Goal: Information Seeking & Learning: Learn about a topic

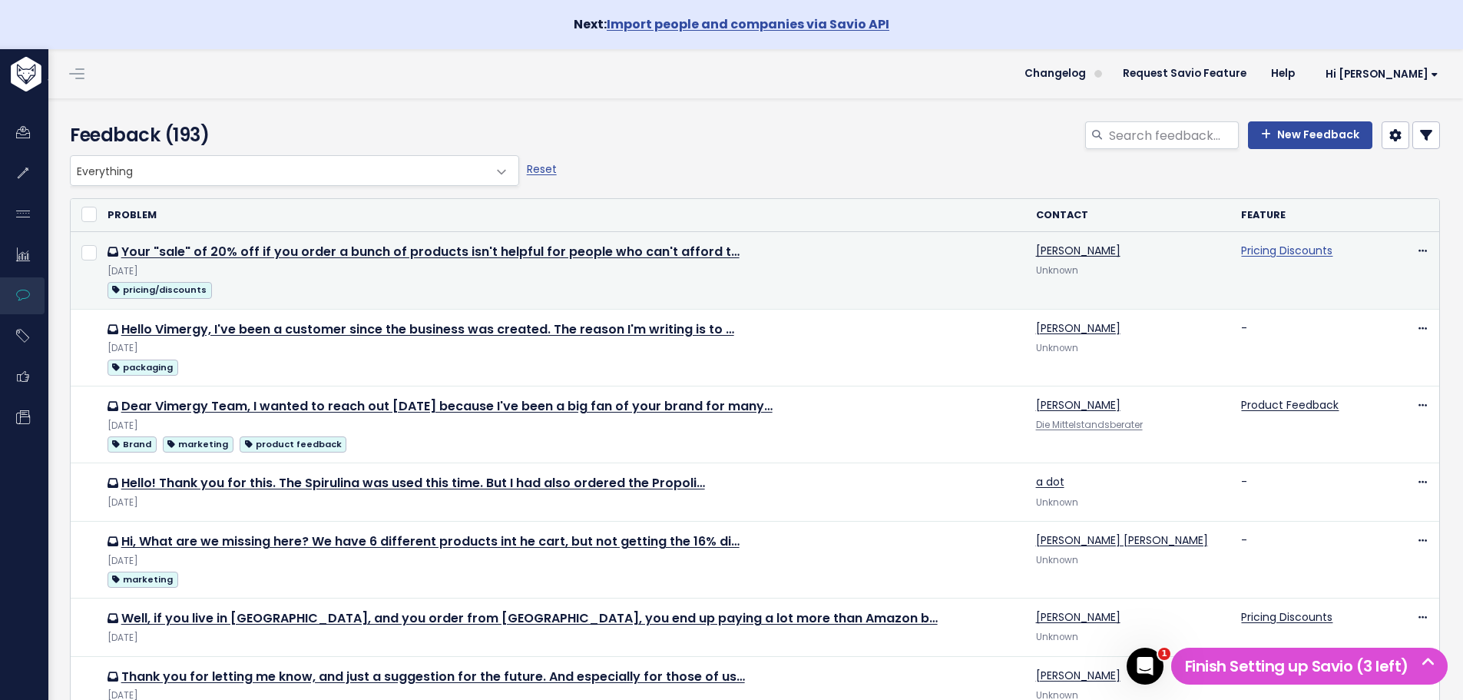
click at [1247, 247] on link "Pricing Discounts" at bounding box center [1286, 250] width 91 height 15
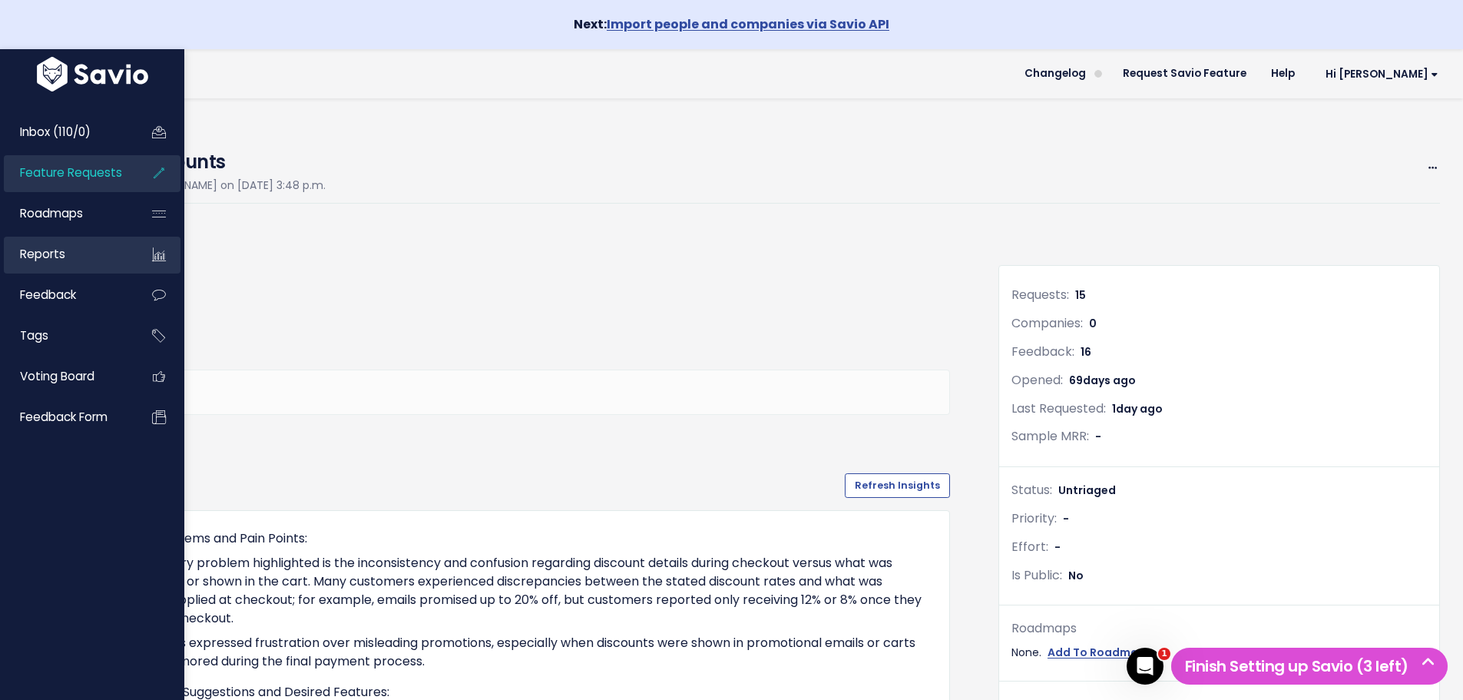
click at [45, 255] on span "Reports" at bounding box center [42, 254] width 45 height 16
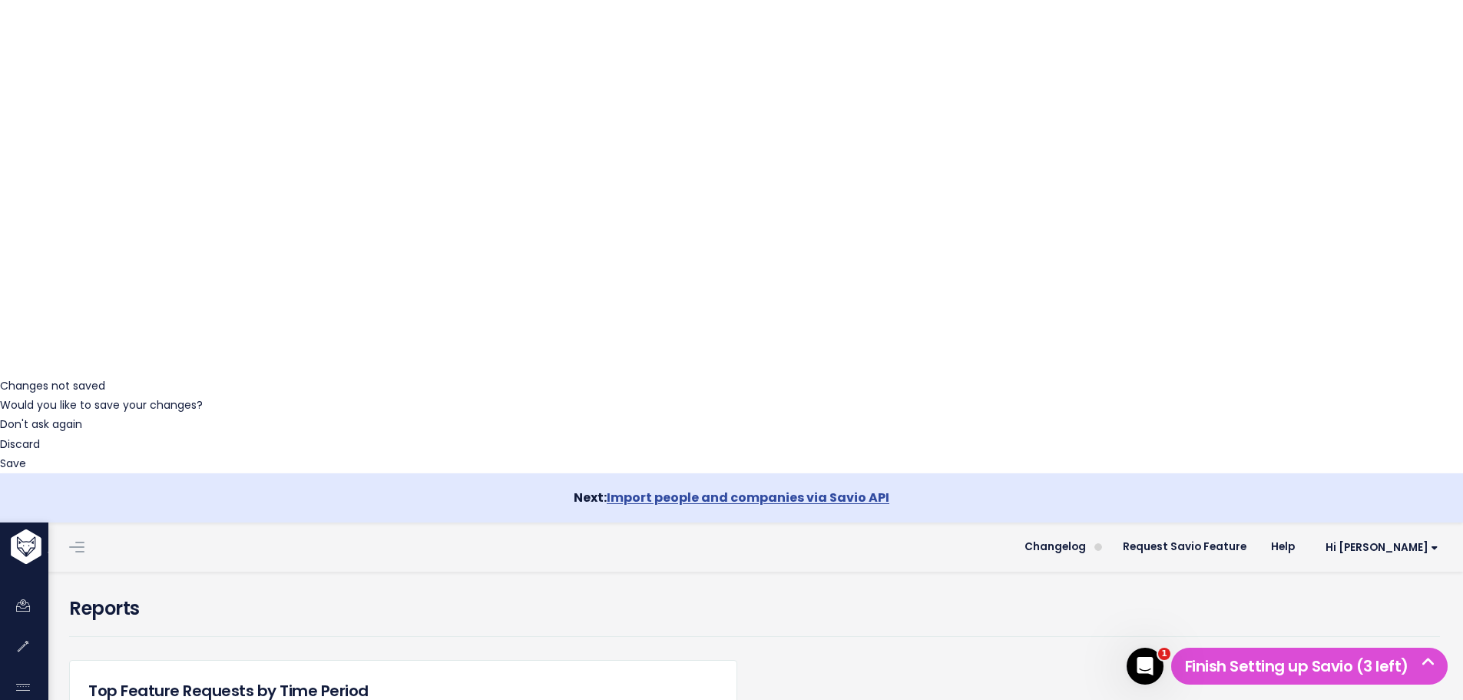
scroll to position [328, 0]
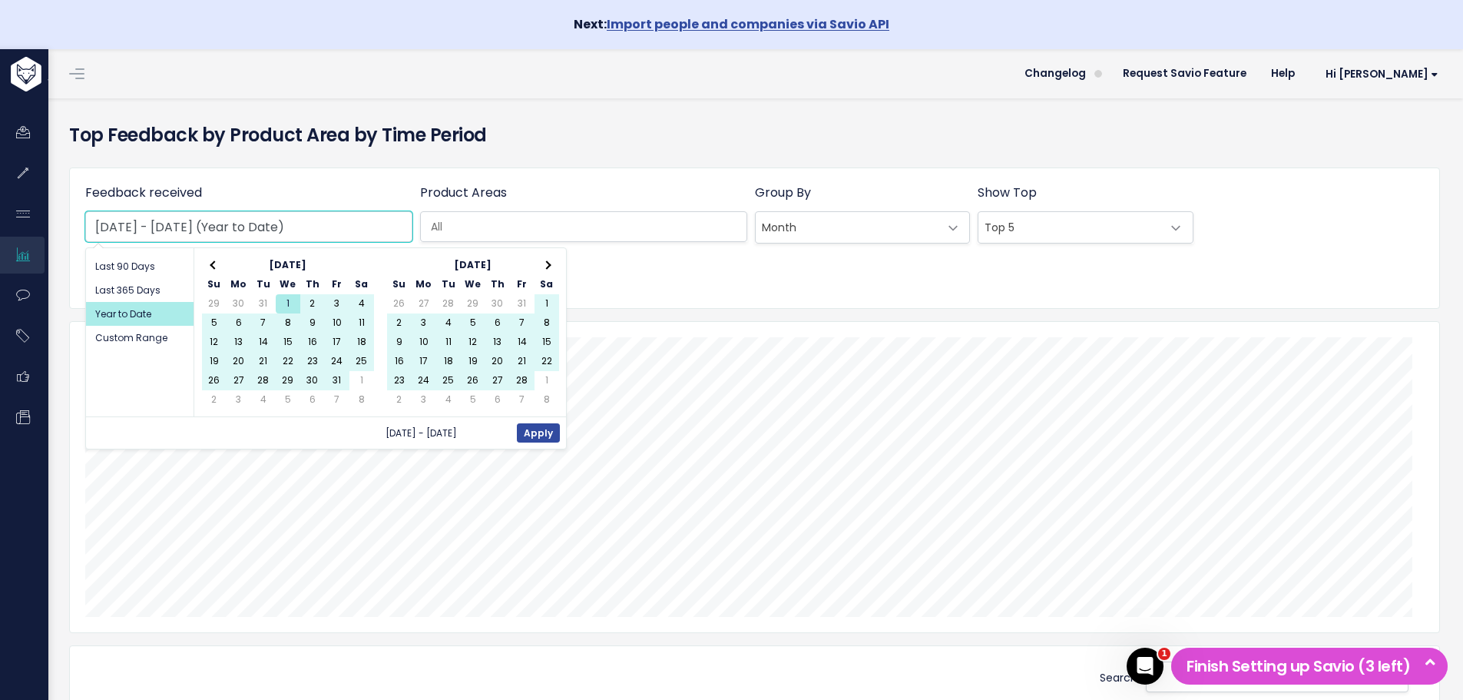
click at [368, 224] on input "Jan 1 2025 - Oct 15 2025 (Year to Date)" at bounding box center [248, 226] width 327 height 31
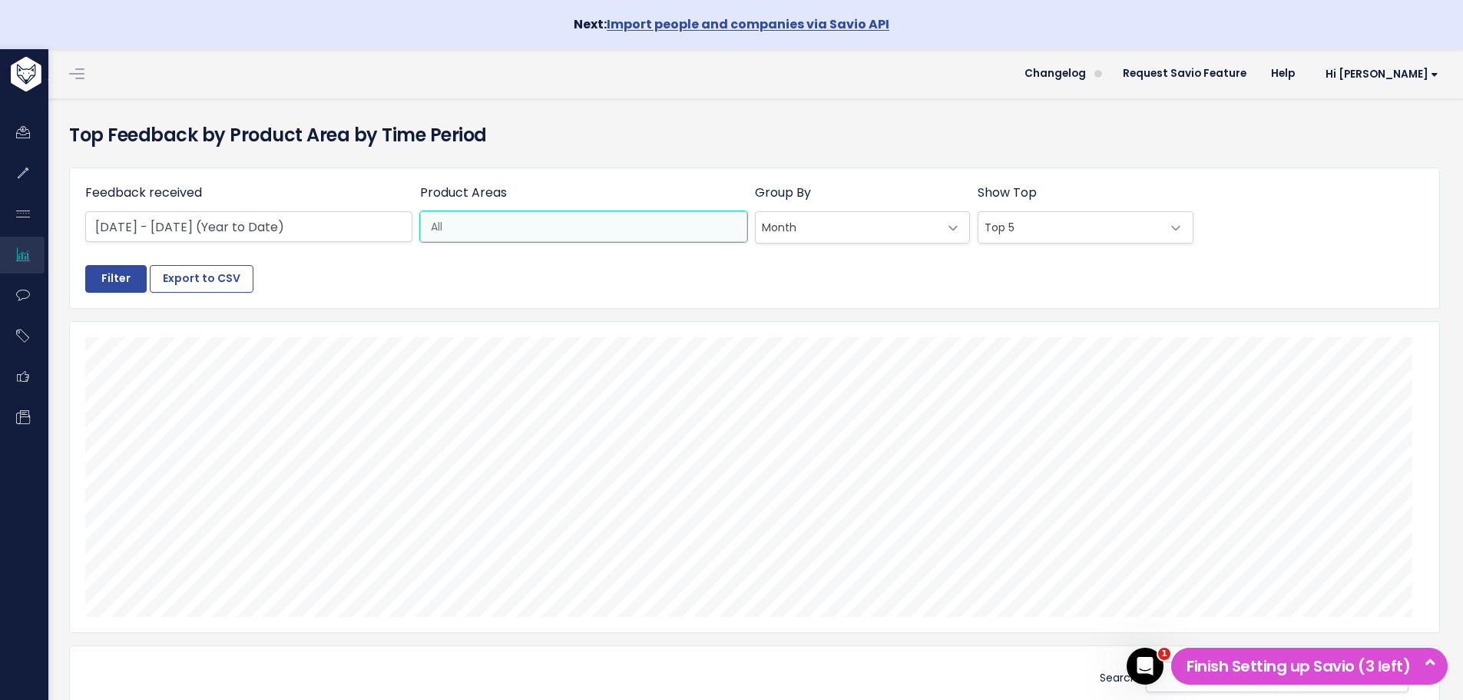
click at [468, 226] on input "search" at bounding box center [586, 227] width 323 height 16
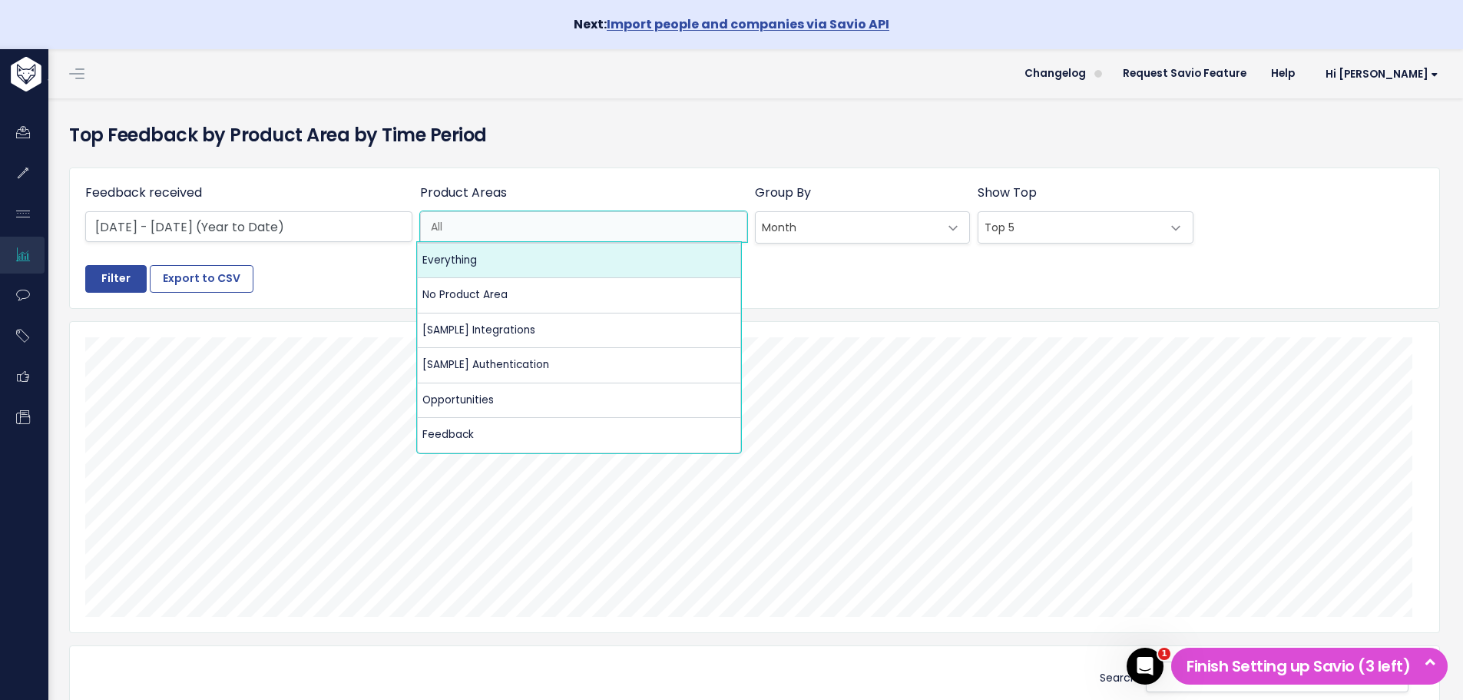
select select ":"
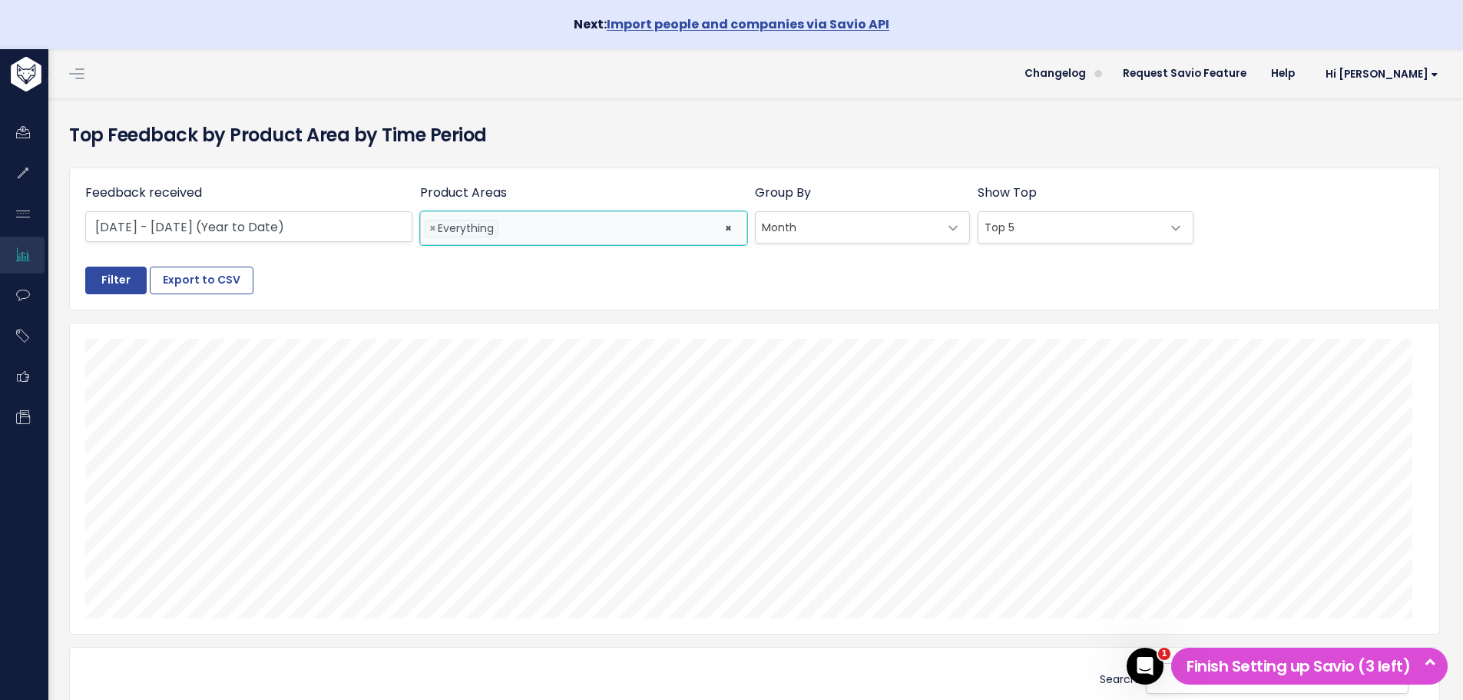
click at [622, 233] on li at bounding box center [607, 228] width 211 height 16
click at [111, 280] on input "Filter" at bounding box center [115, 281] width 61 height 28
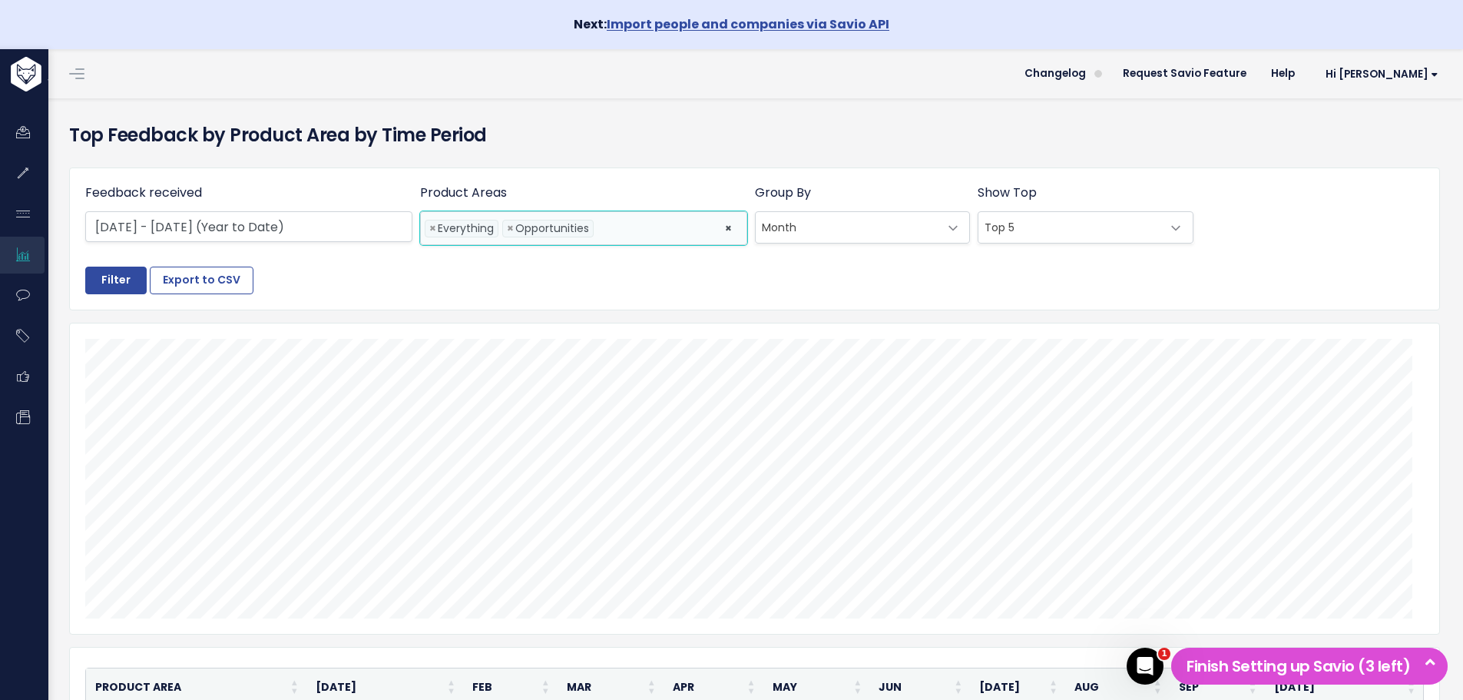
click at [717, 223] on ul "× × Everything × Opportunities" at bounding box center [584, 228] width 326 height 32
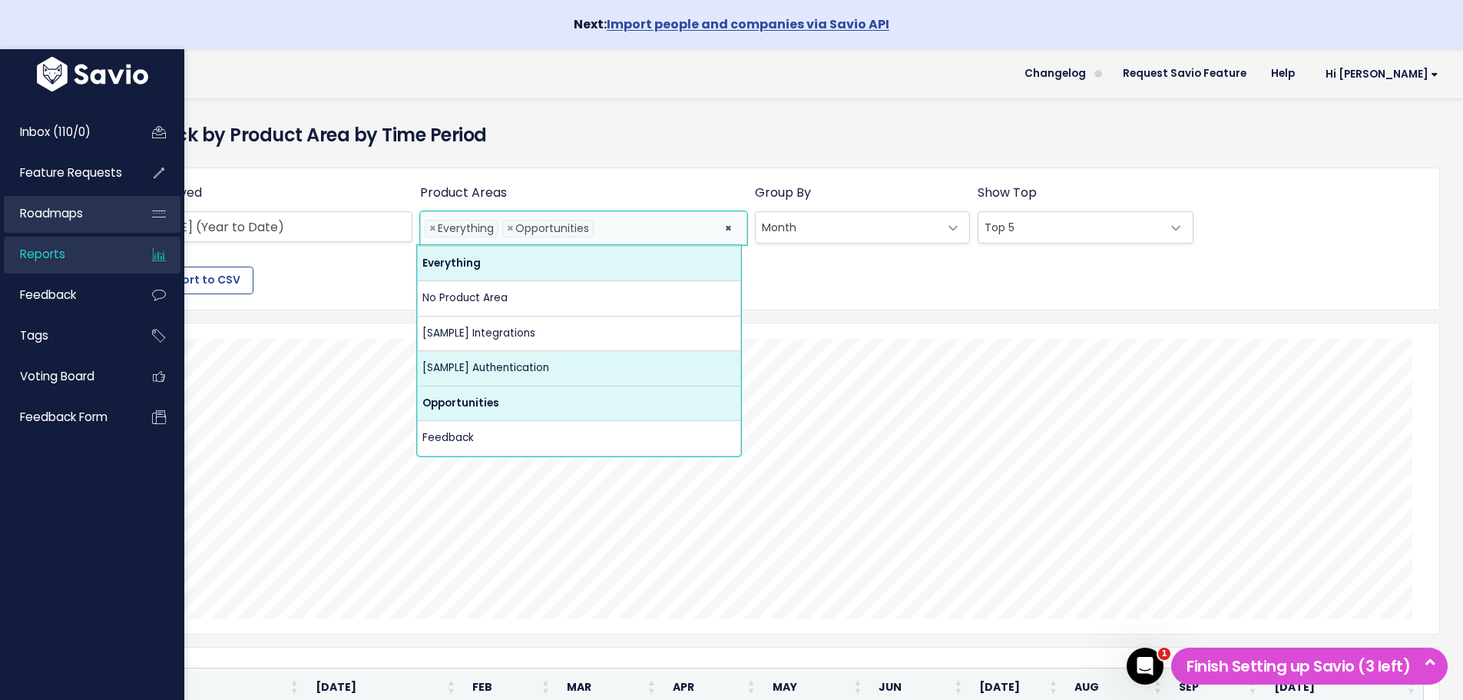
click at [52, 230] on link "Roadmaps" at bounding box center [66, 213] width 124 height 35
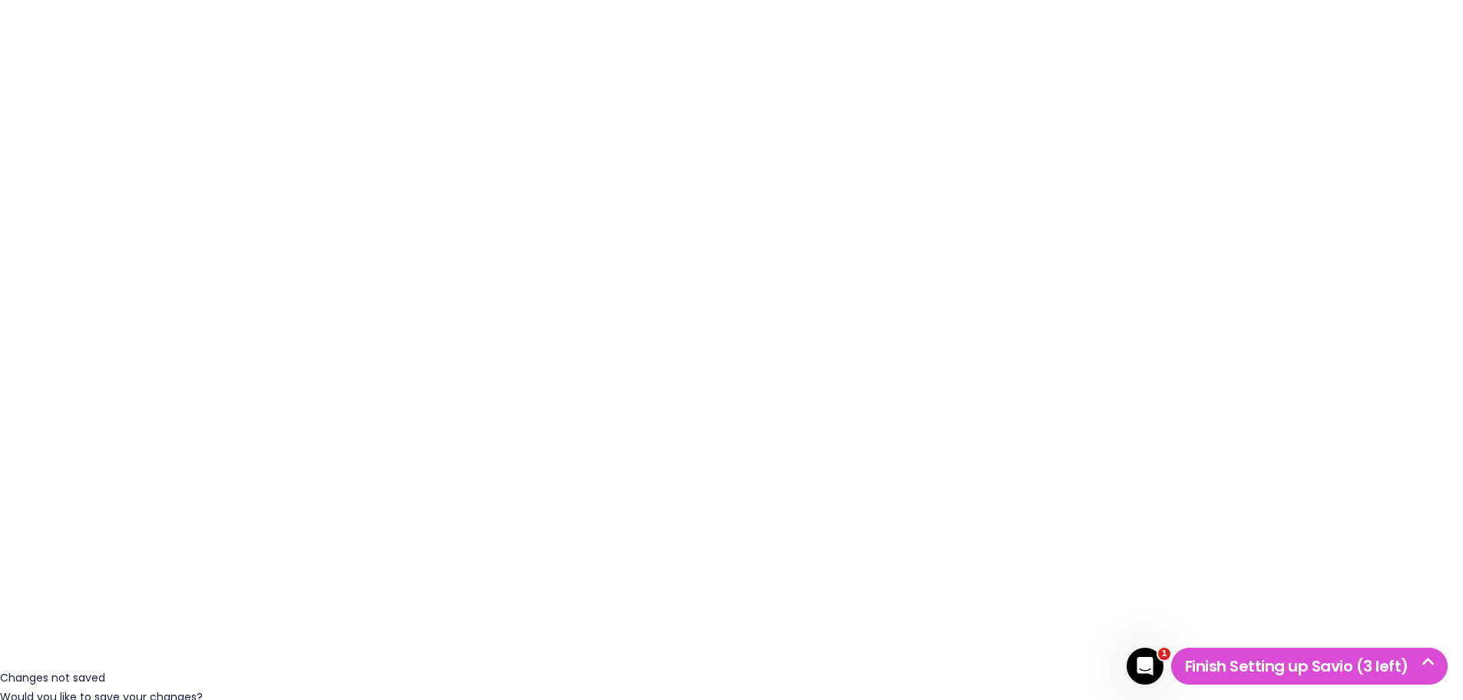
scroll to position [49, 0]
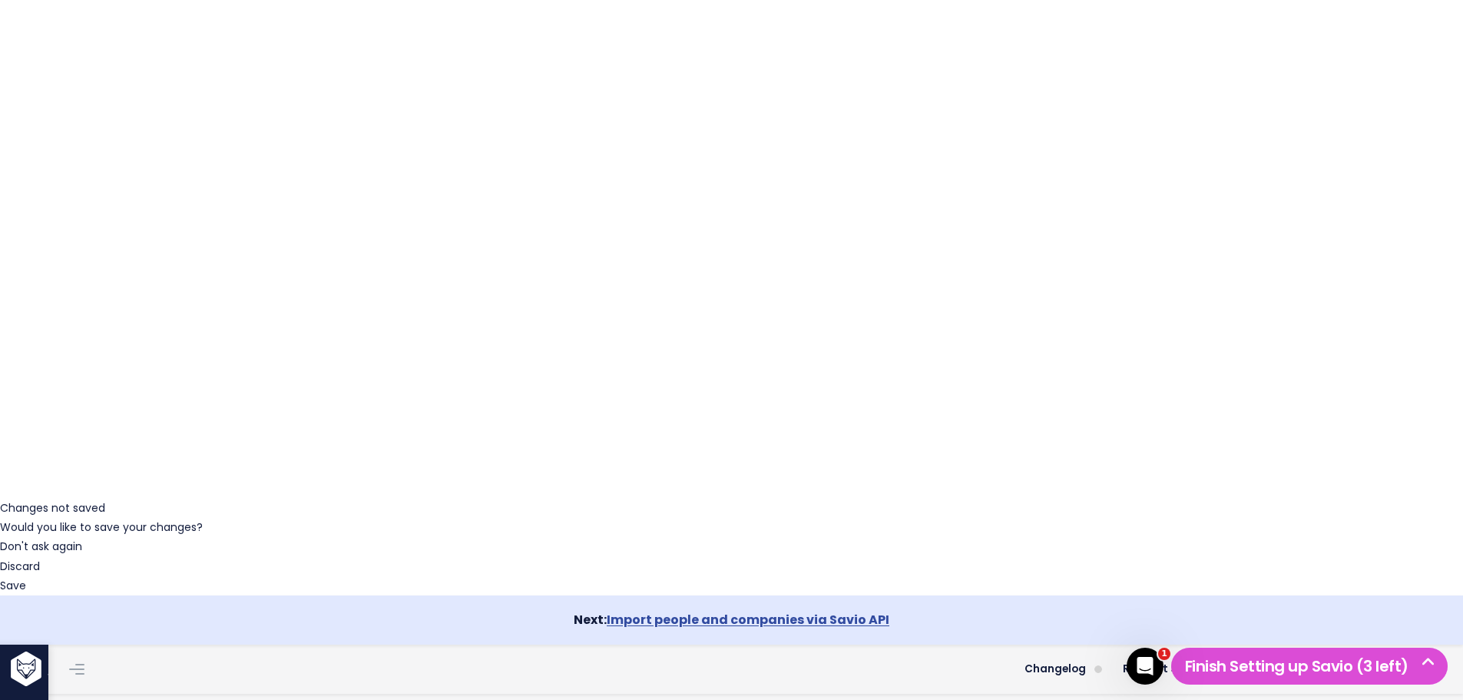
scroll to position [21, 0]
